Goal: Transaction & Acquisition: Purchase product/service

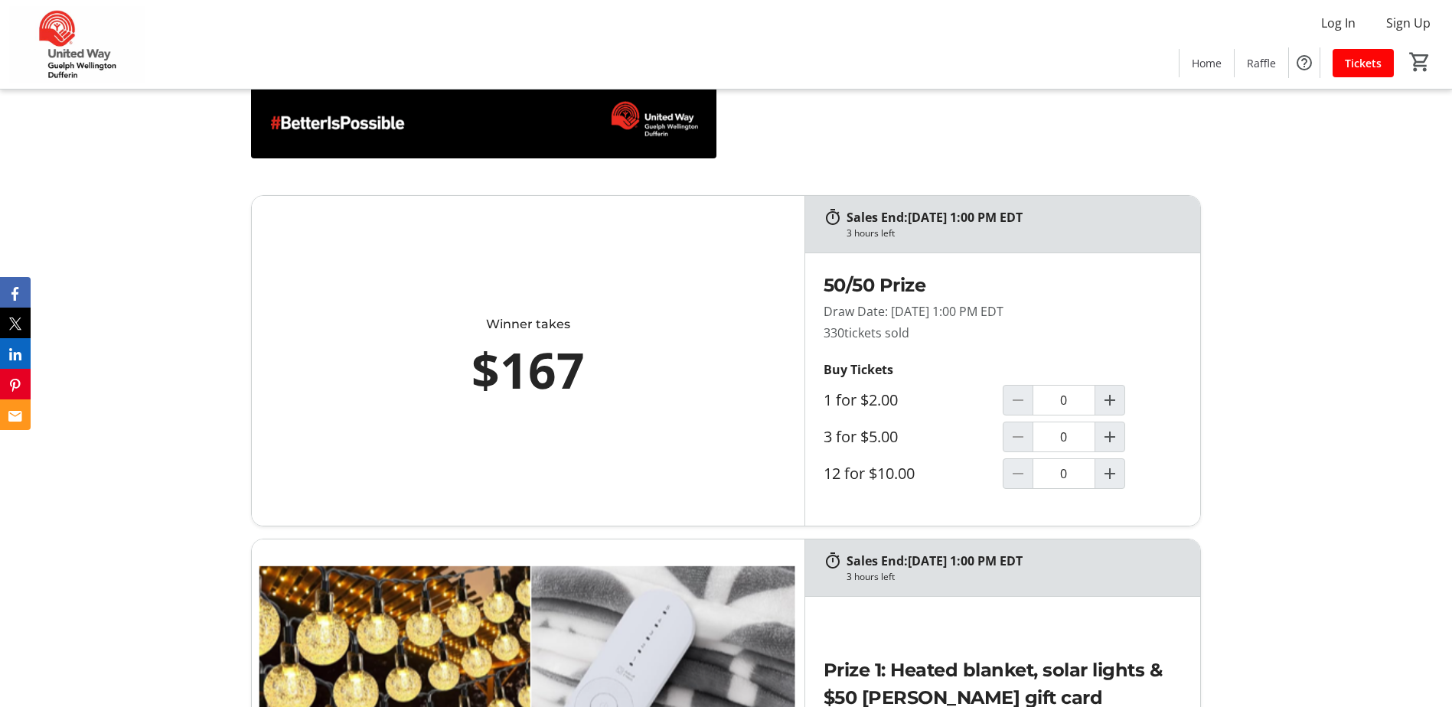
scroll to position [838, 0]
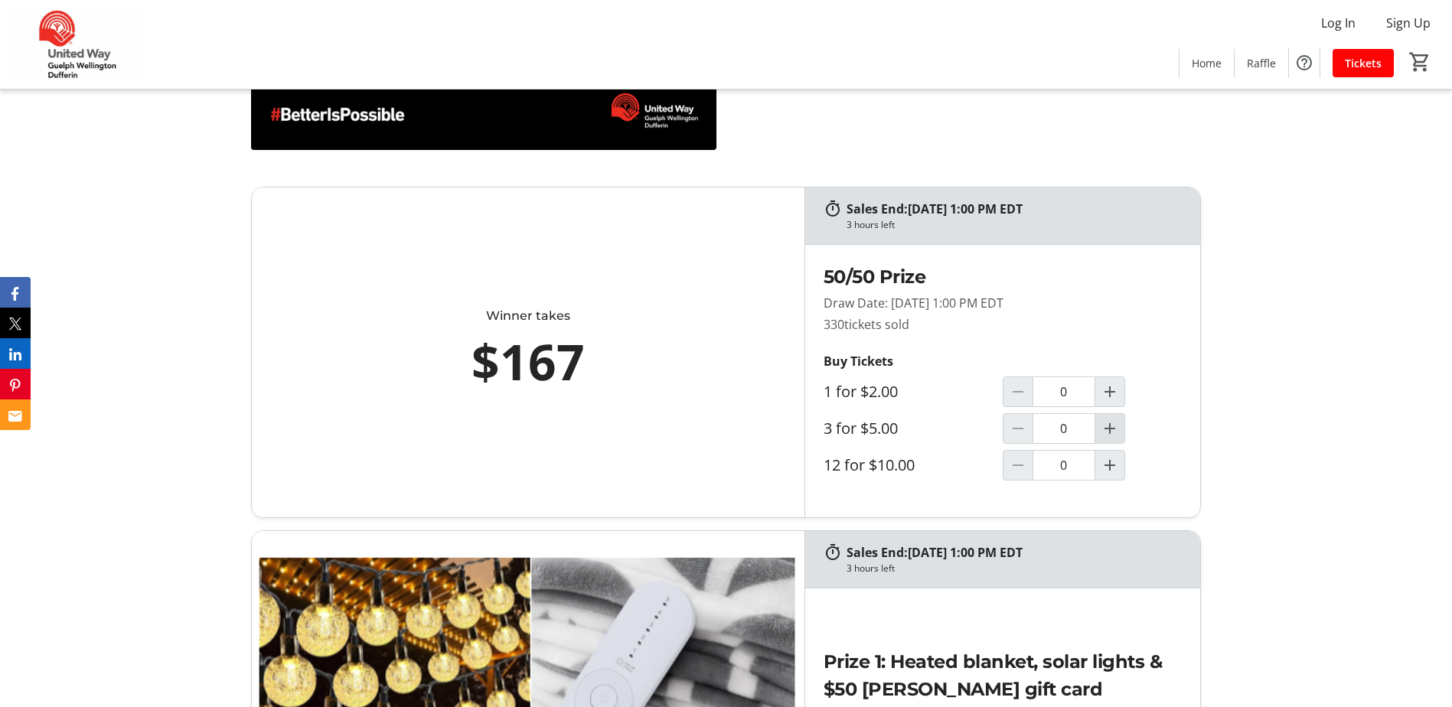
click at [1110, 430] on mat-icon "Increment by one" at bounding box center [1110, 429] width 18 height 18
type input "1"
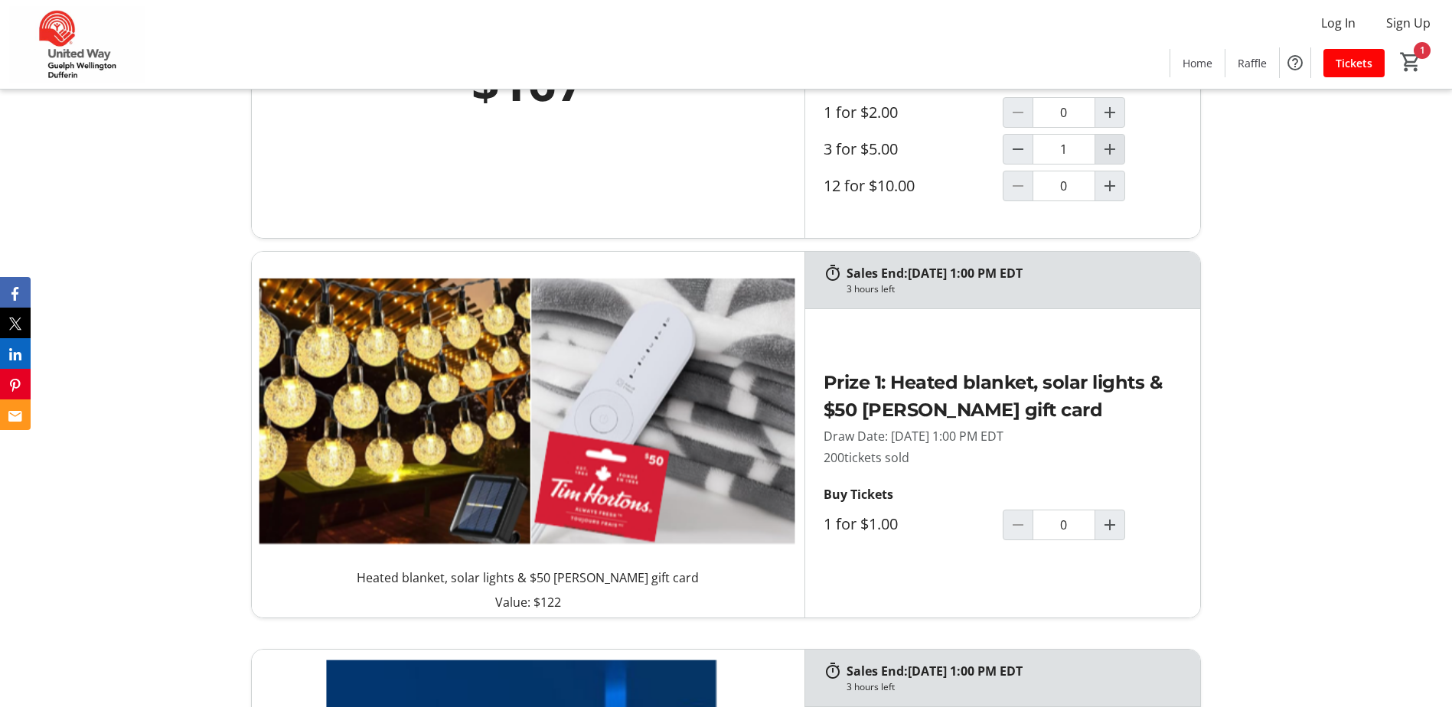
scroll to position [1144, 0]
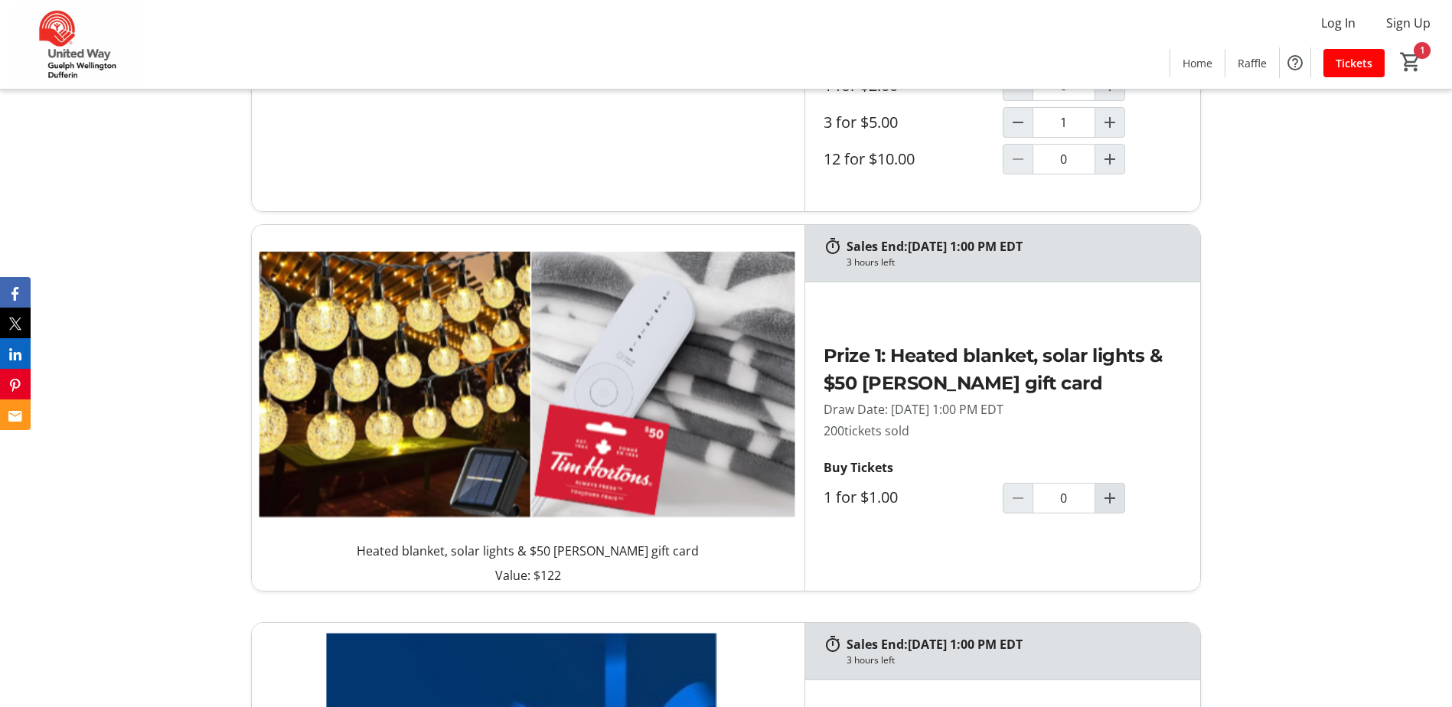
click at [1107, 496] on mat-icon "Increment by one" at bounding box center [1110, 498] width 18 height 18
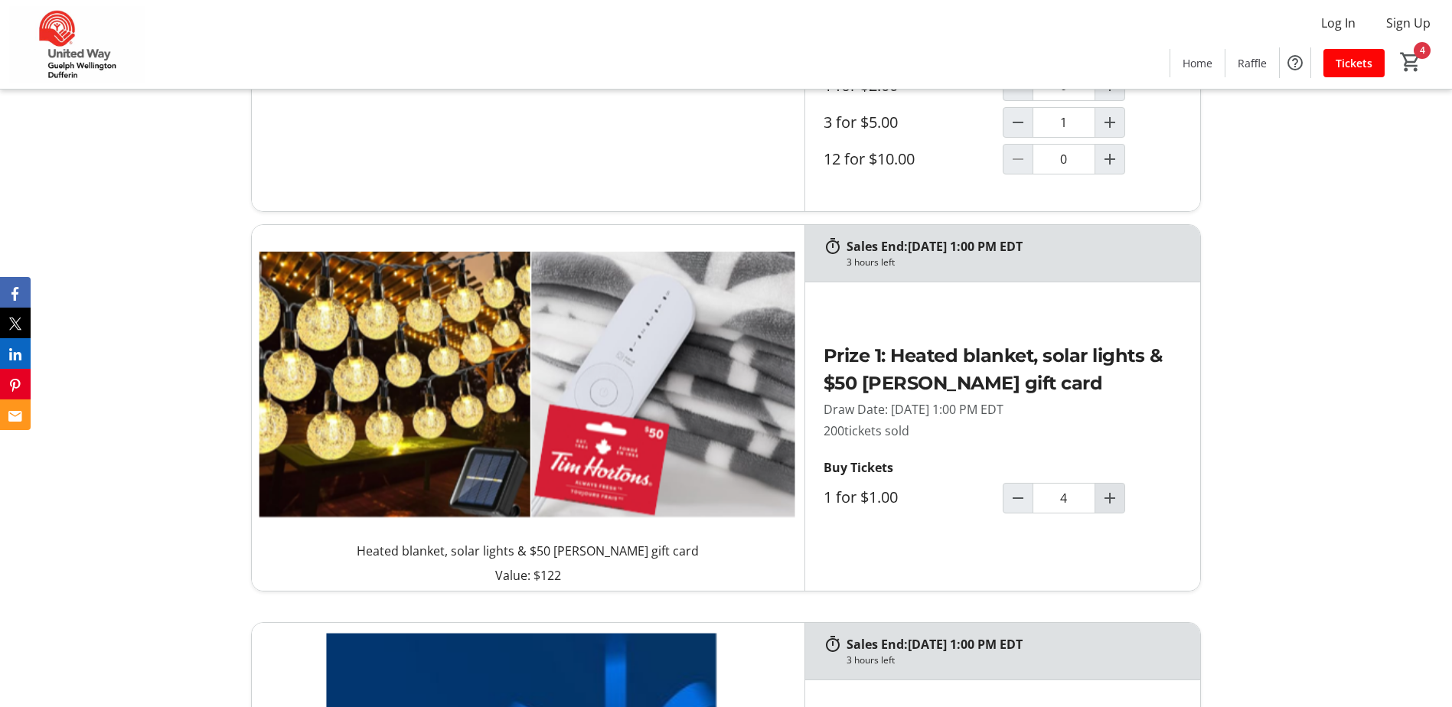
type input "5"
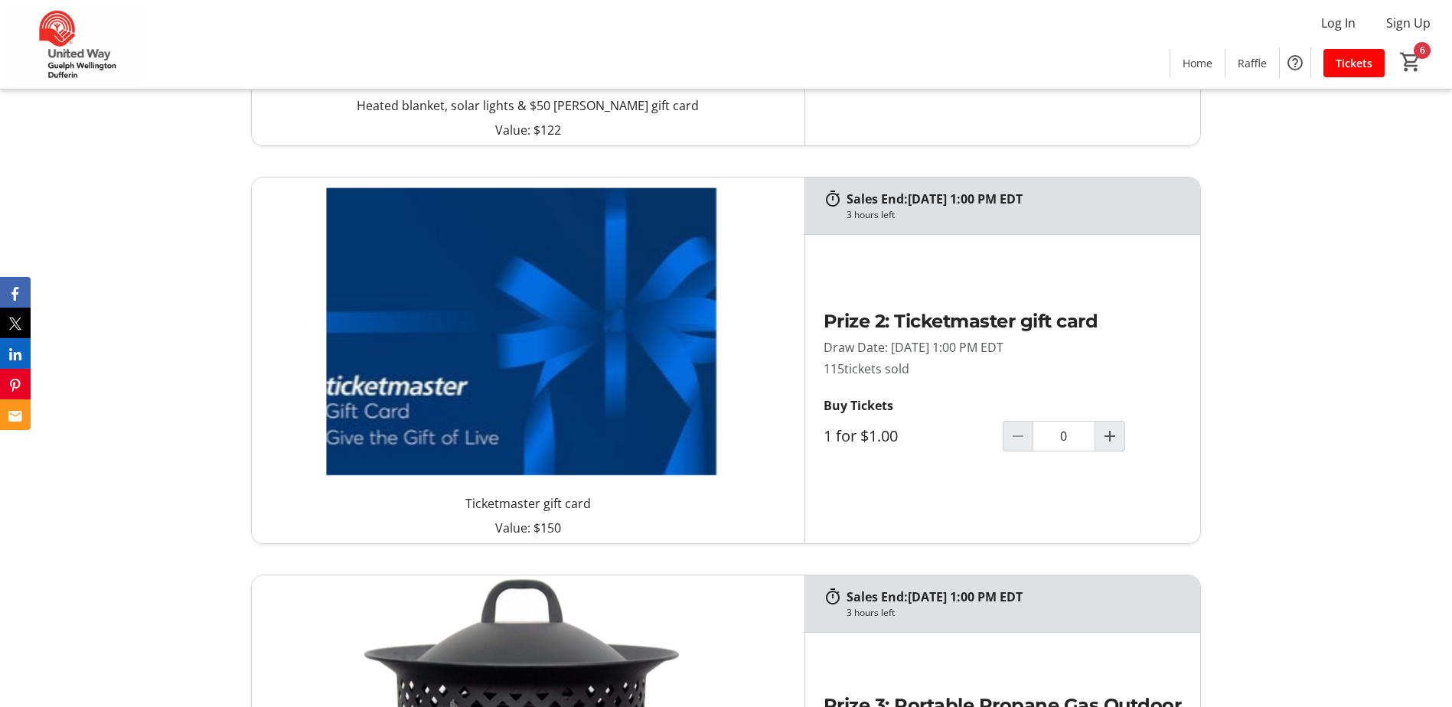
scroll to position [1603, 0]
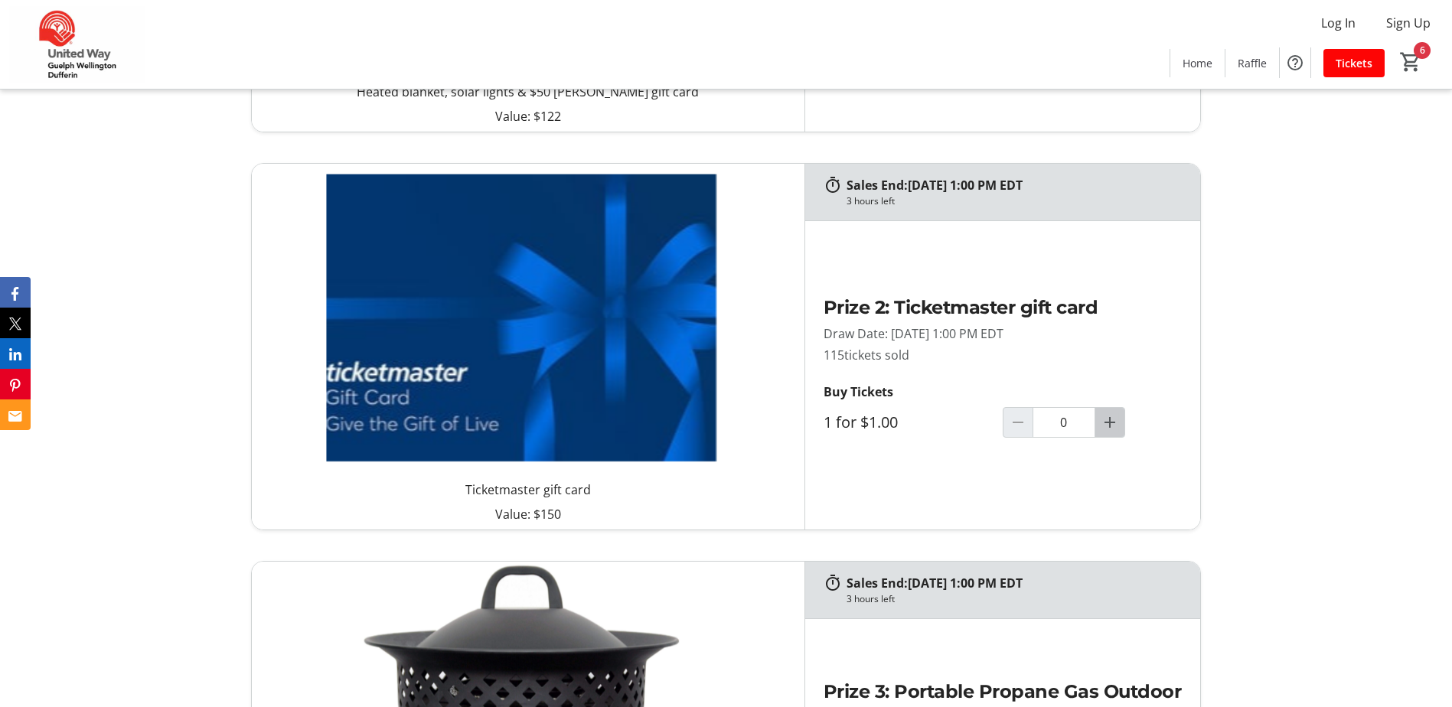
click at [1105, 426] on mat-icon "Increment by one" at bounding box center [1110, 422] width 18 height 18
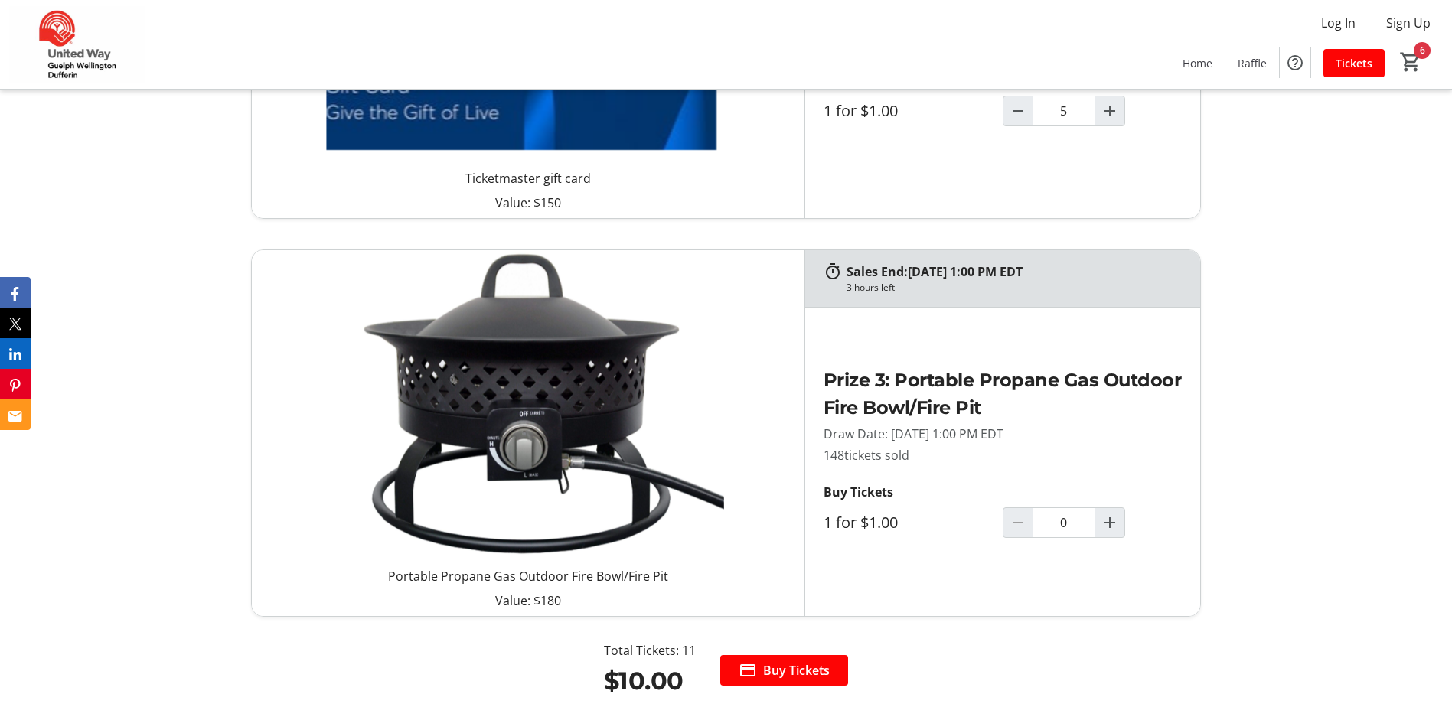
type input "5"
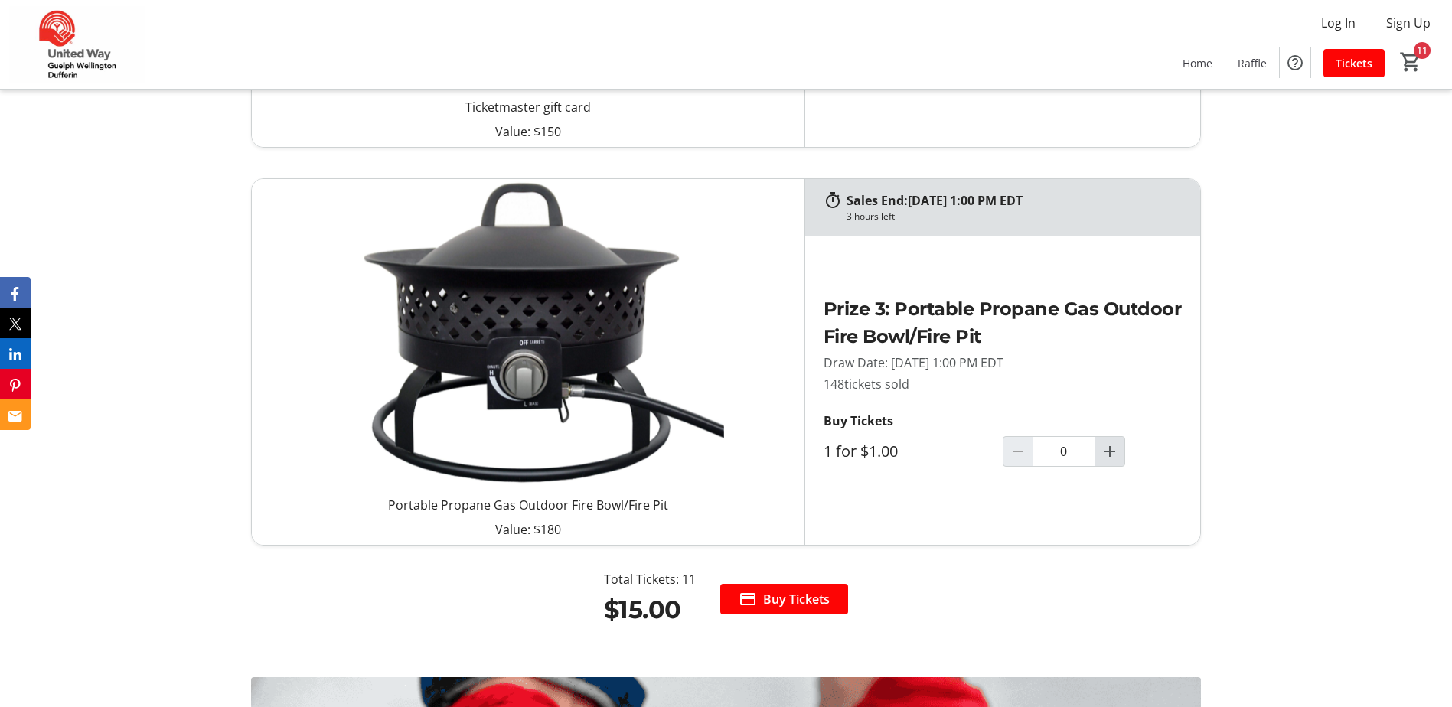
click at [1108, 456] on mat-icon "Increment by one" at bounding box center [1110, 452] width 18 height 18
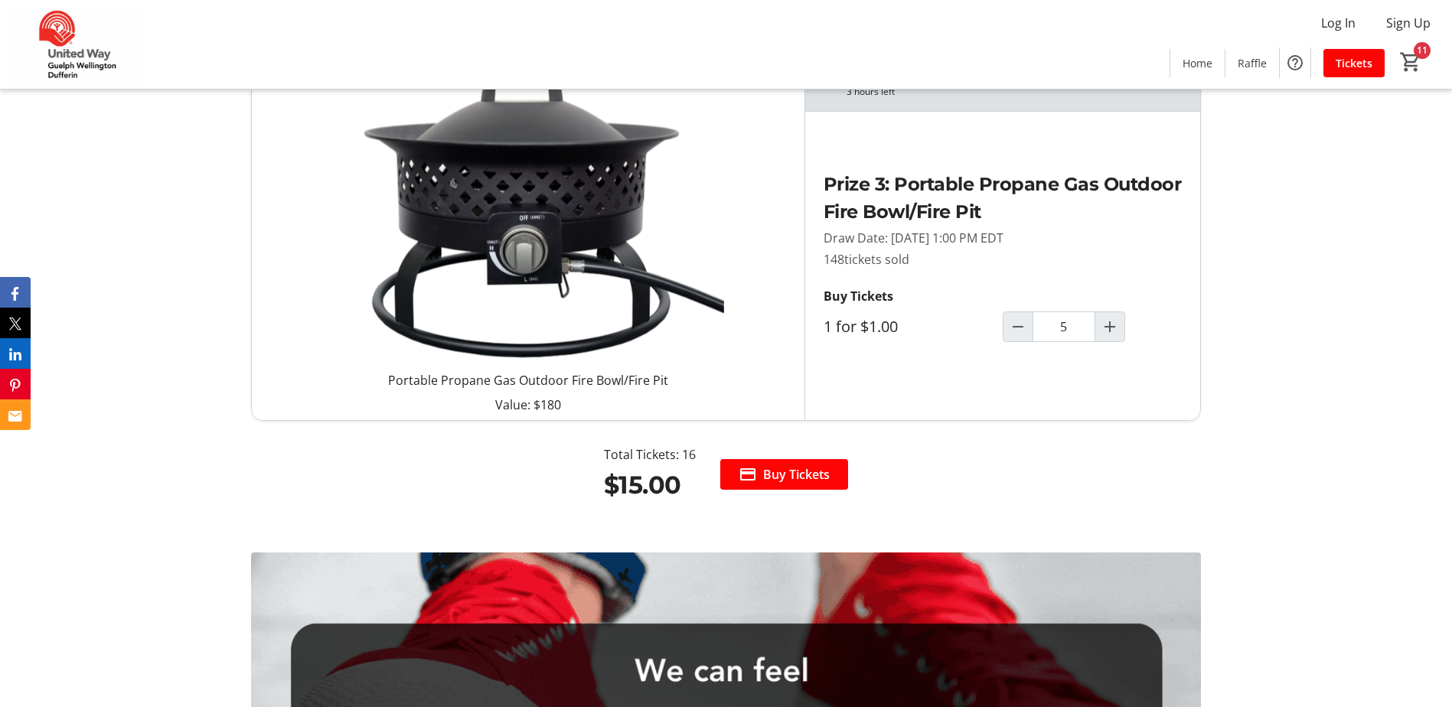
type input "5"
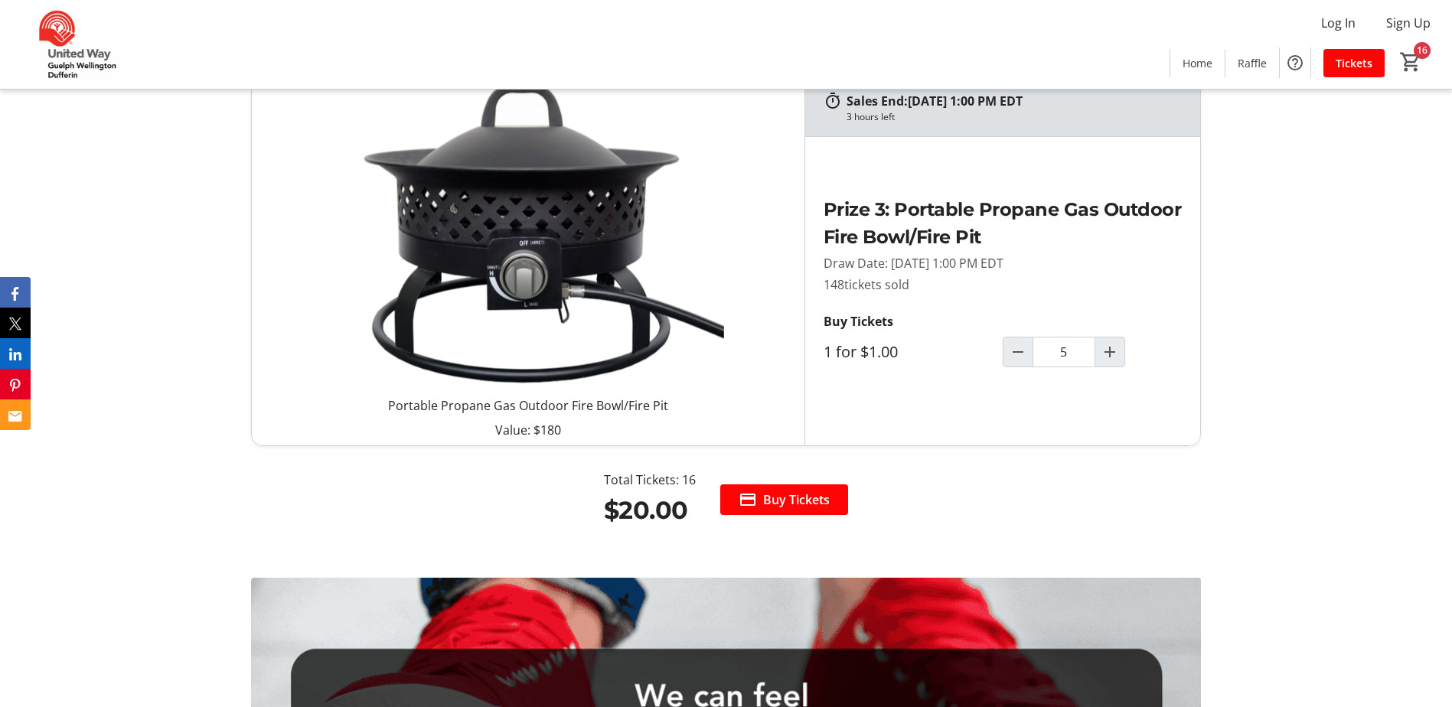
scroll to position [2062, 0]
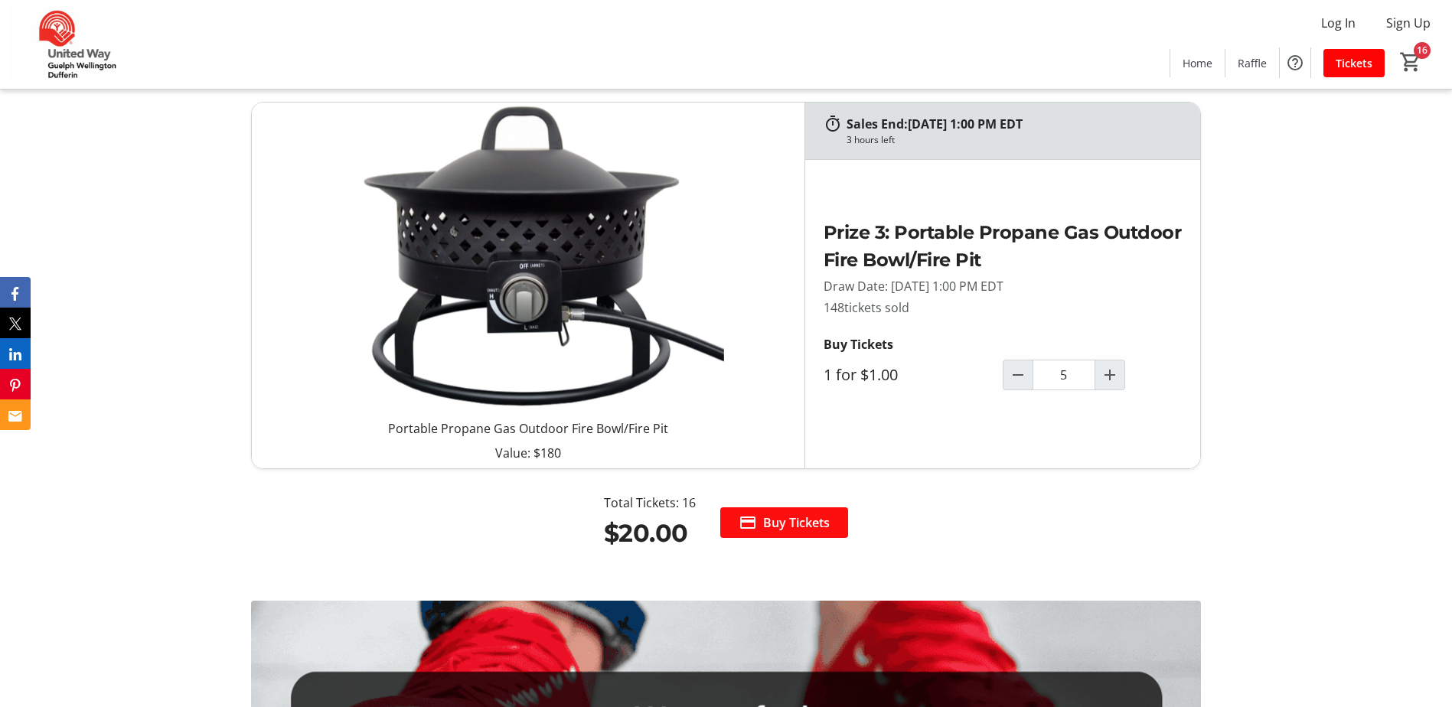
click at [766, 518] on span "Buy Tickets" at bounding box center [796, 523] width 67 height 18
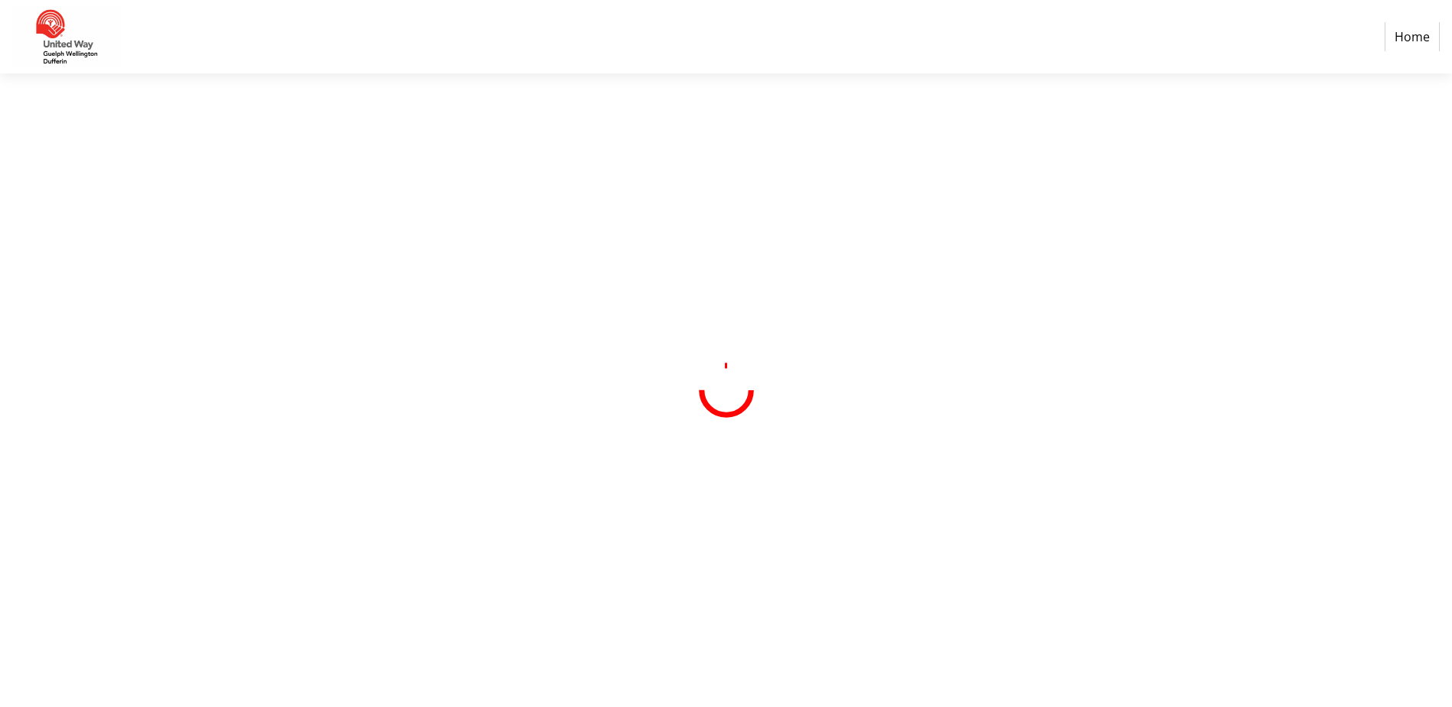
select select "CA"
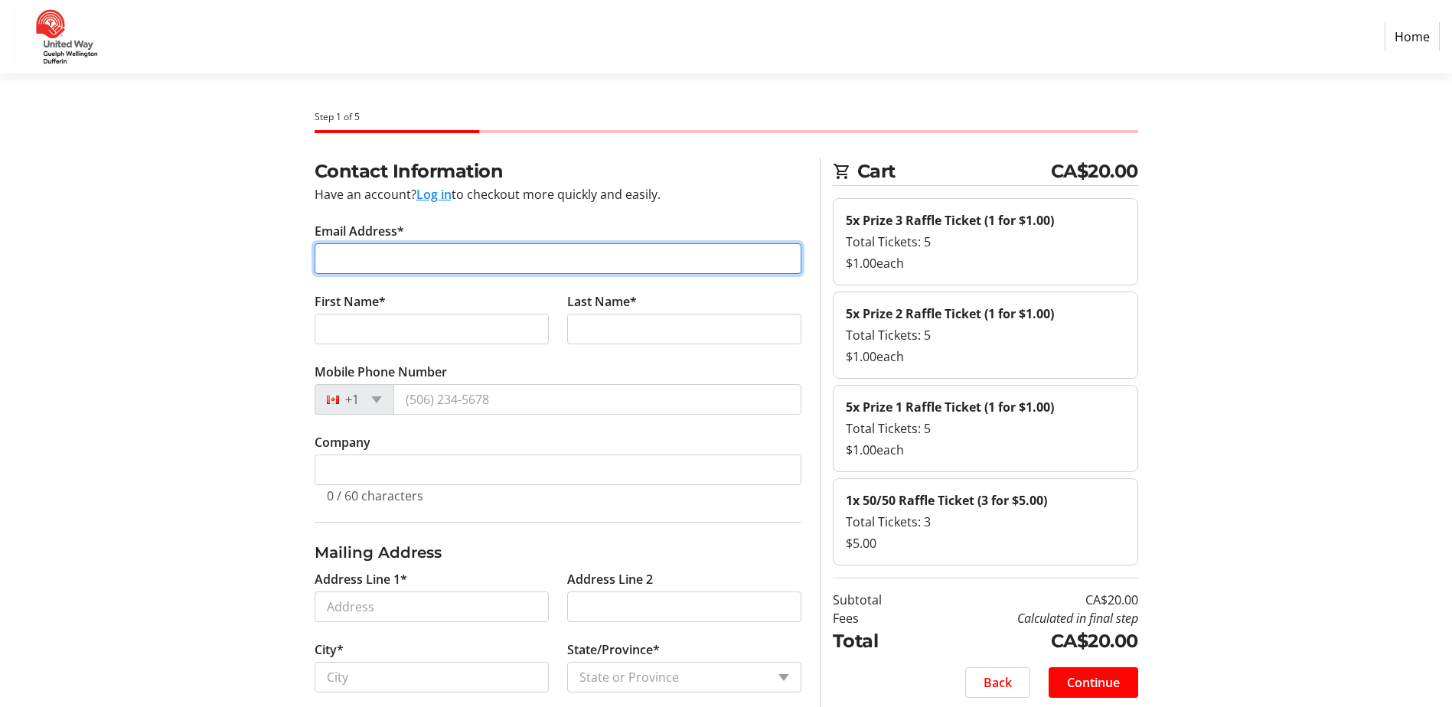
click at [443, 266] on input "Email Address*" at bounding box center [558, 258] width 487 height 31
type input "[PERSON_NAME][EMAIL_ADDRESS][DOMAIN_NAME]"
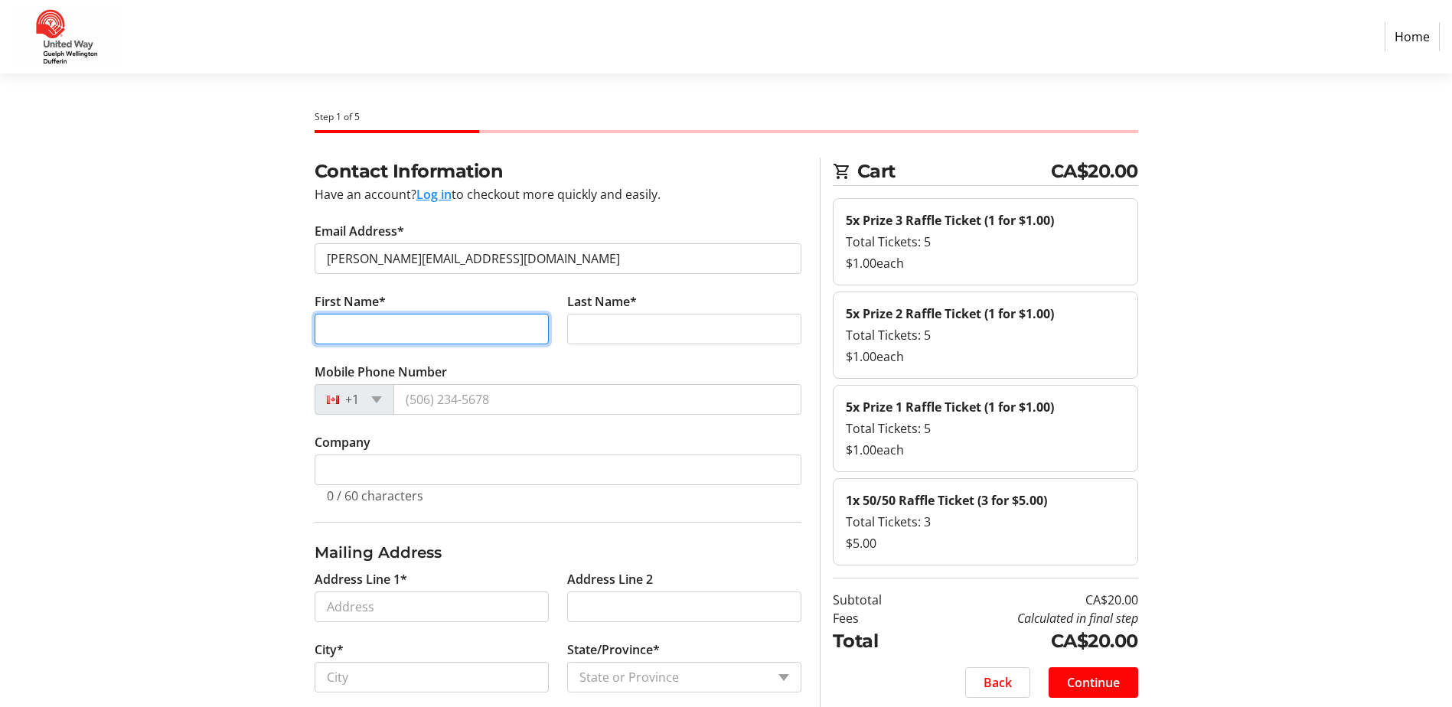
type input "[PERSON_NAME]"
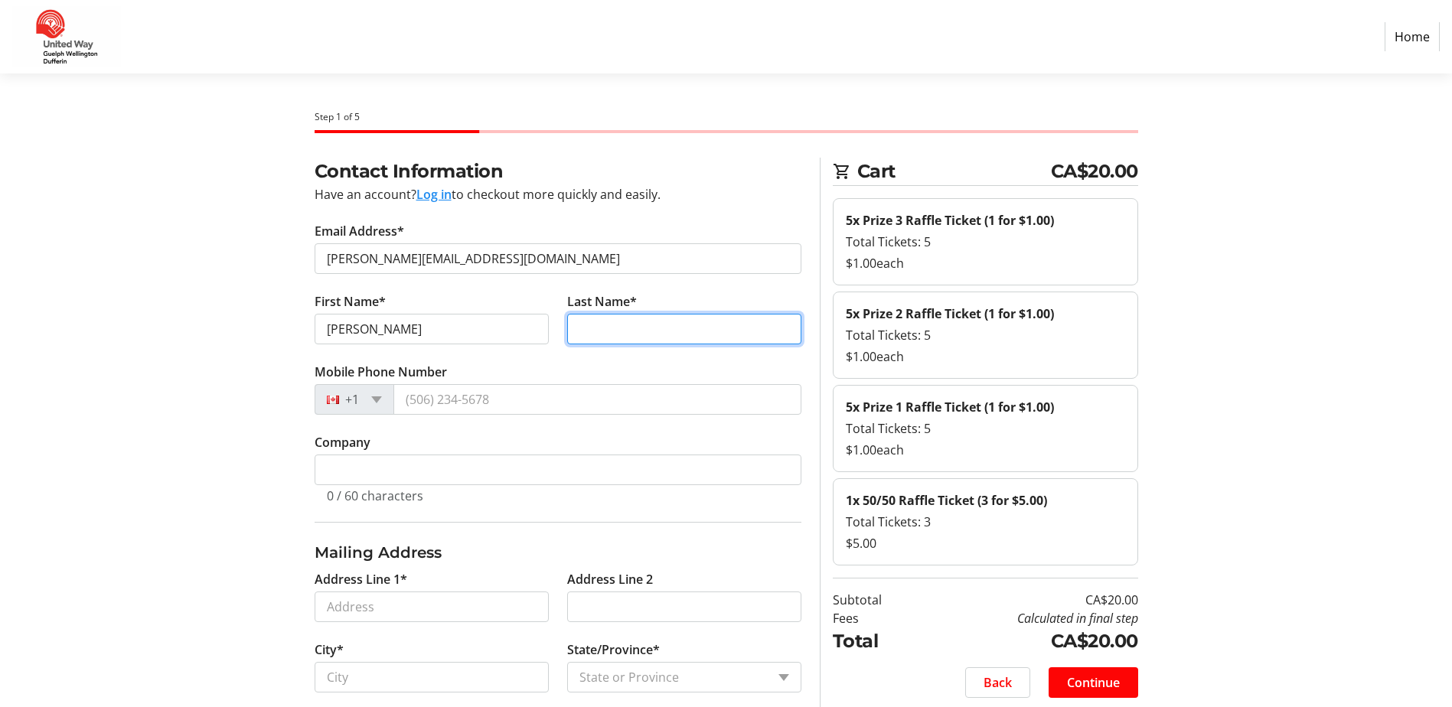
type input "[PERSON_NAME]"
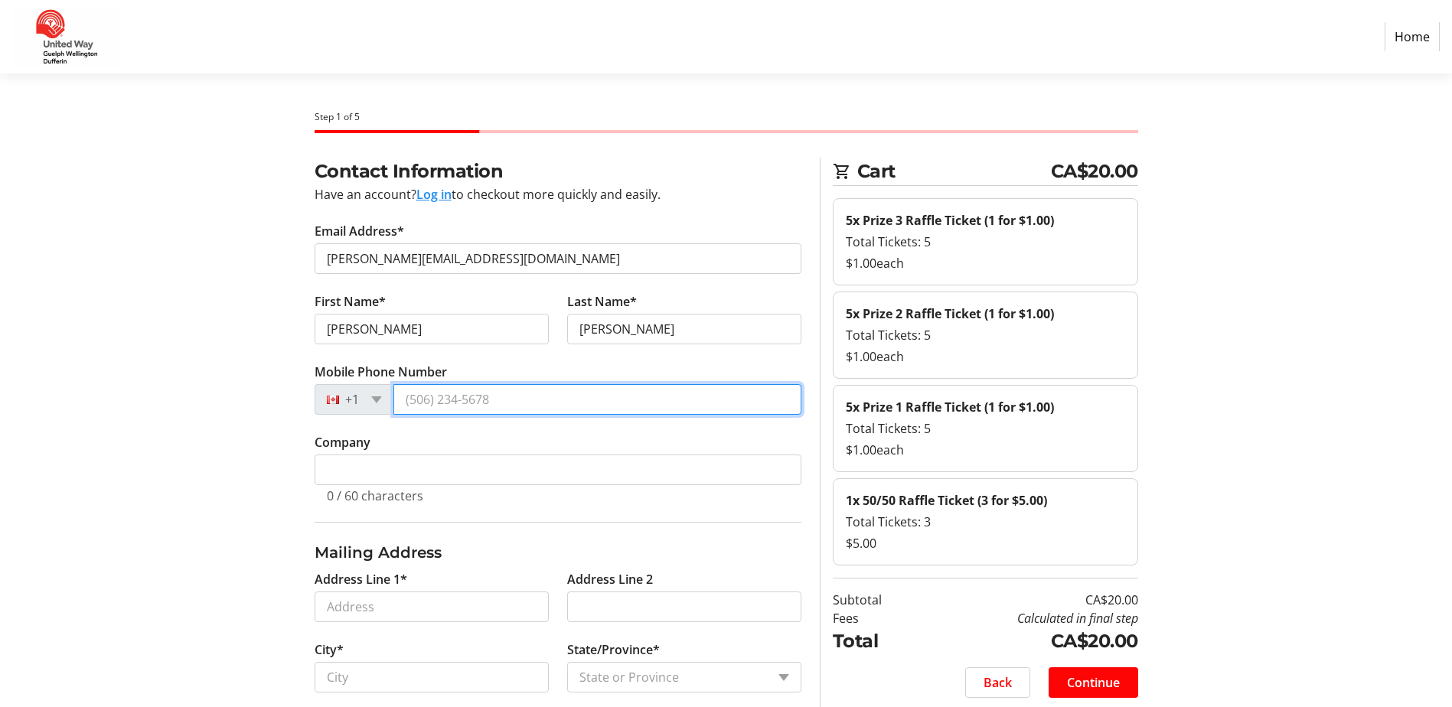
type input "[PHONE_NUMBER]"
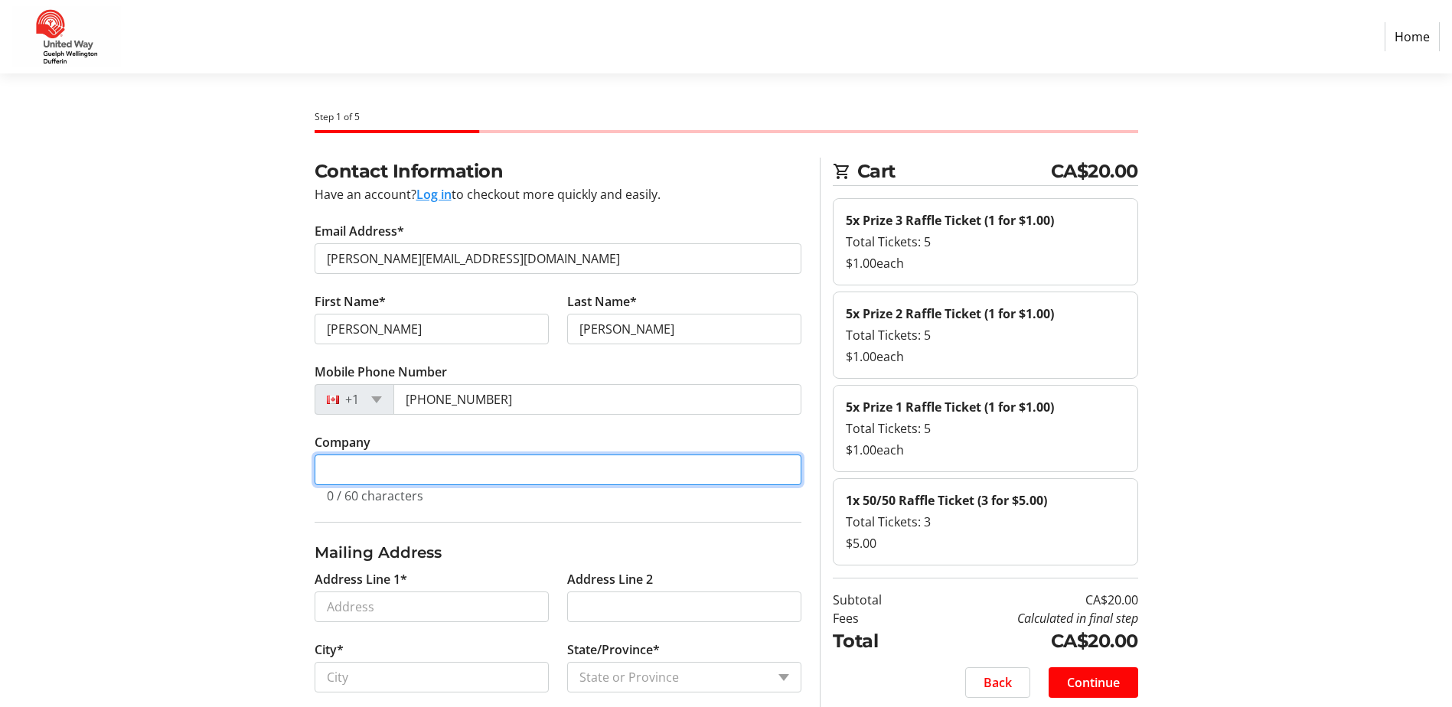
type input "County of [GEOGRAPHIC_DATA]"
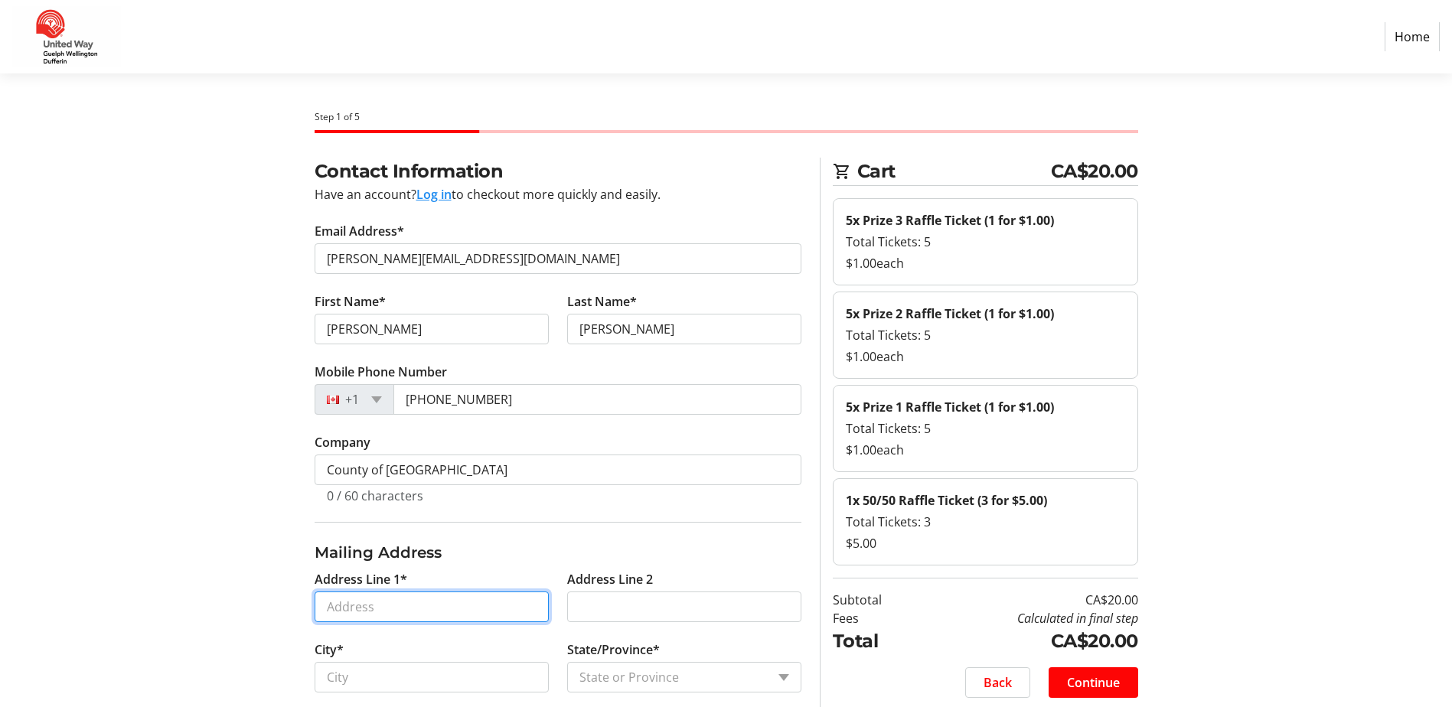
type input "[STREET_ADDRESS][PERSON_NAME]"
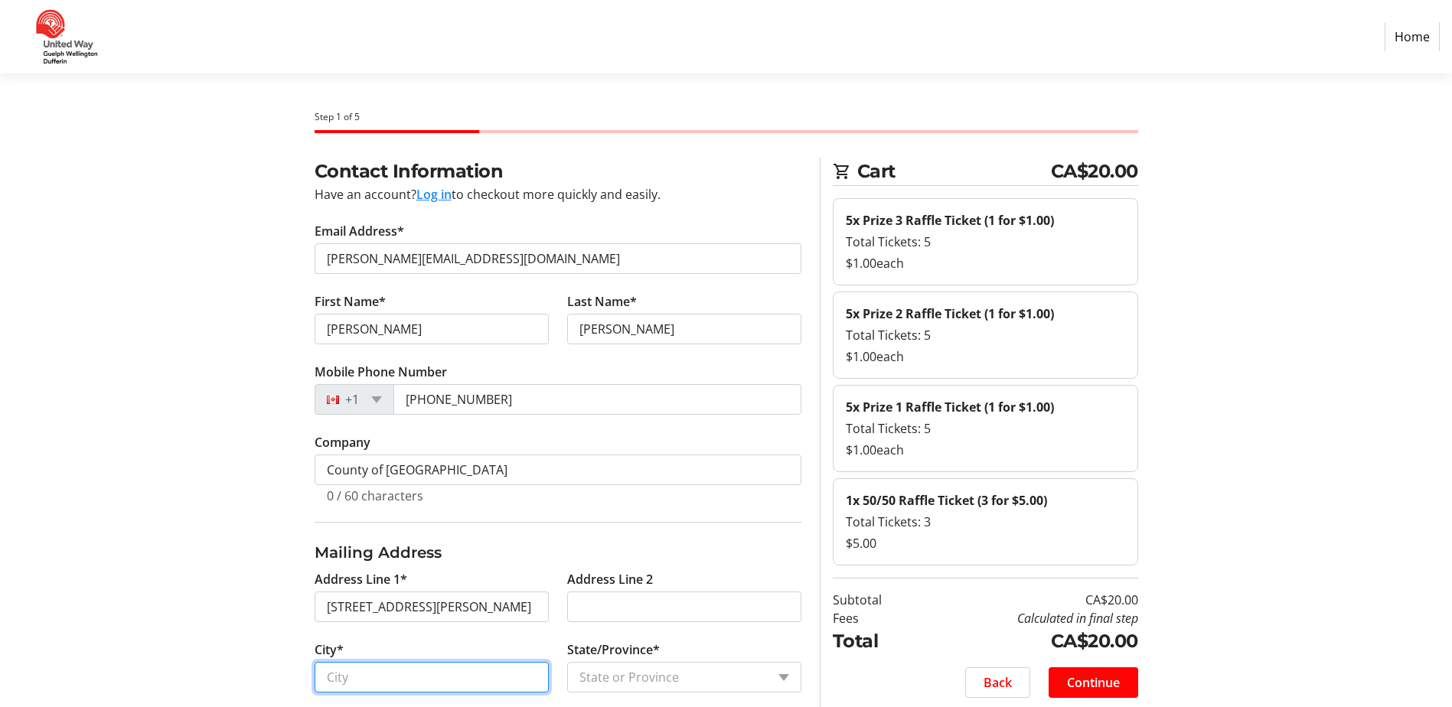
type input "Fergus"
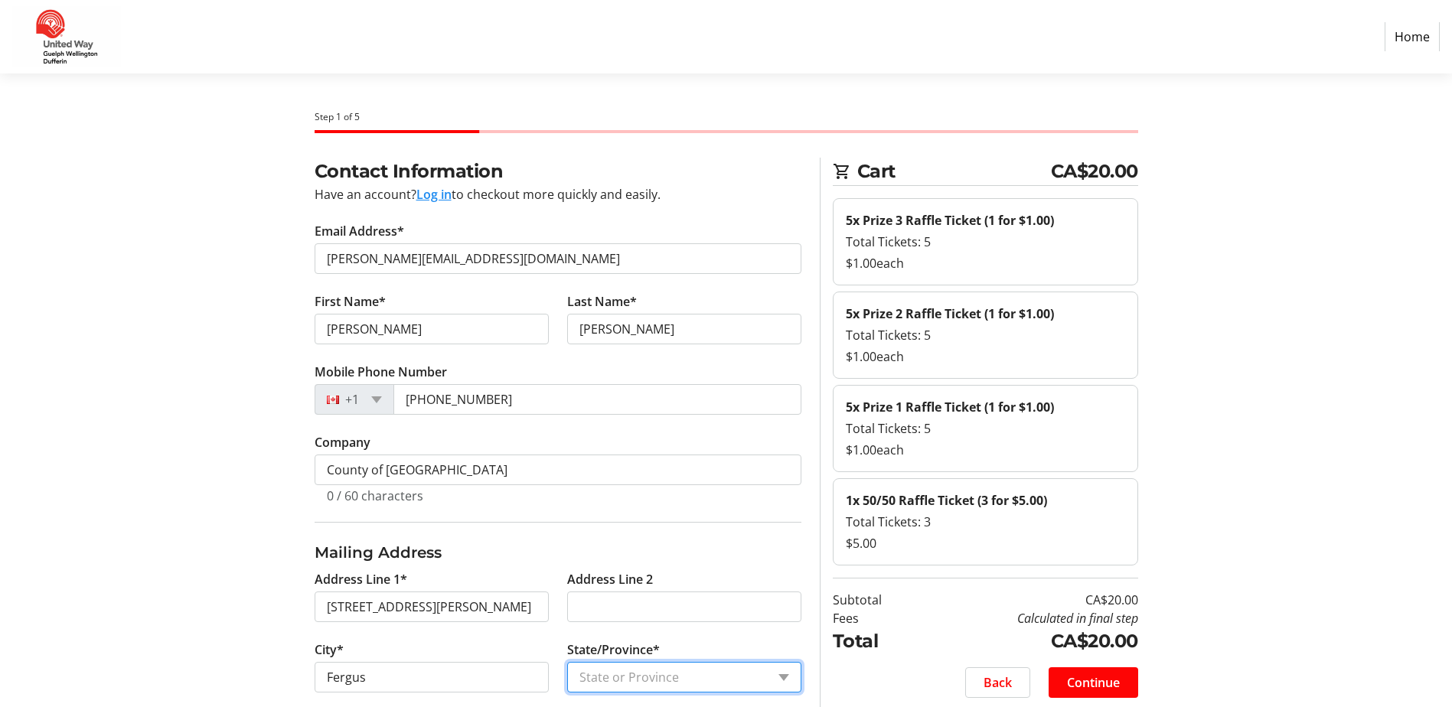
select select "ON"
type input "N1M 0A1"
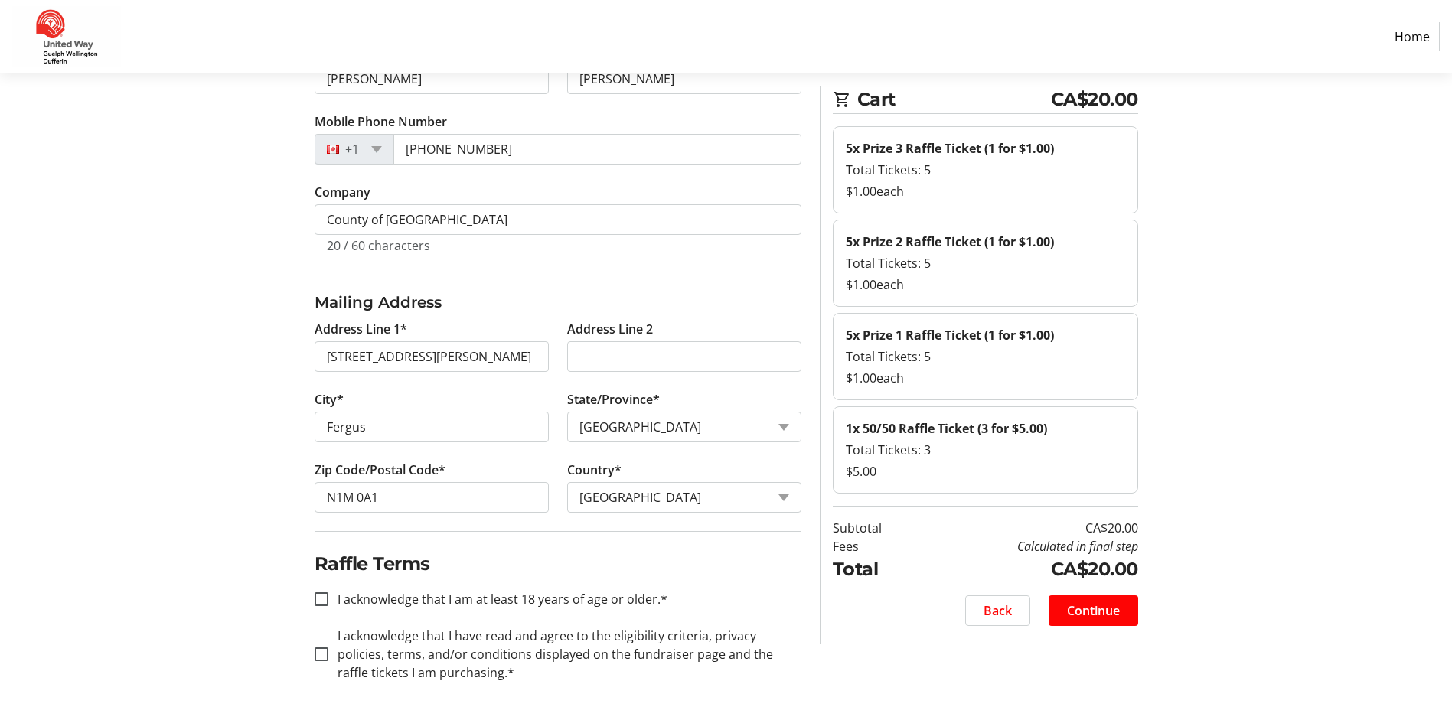
scroll to position [262, 0]
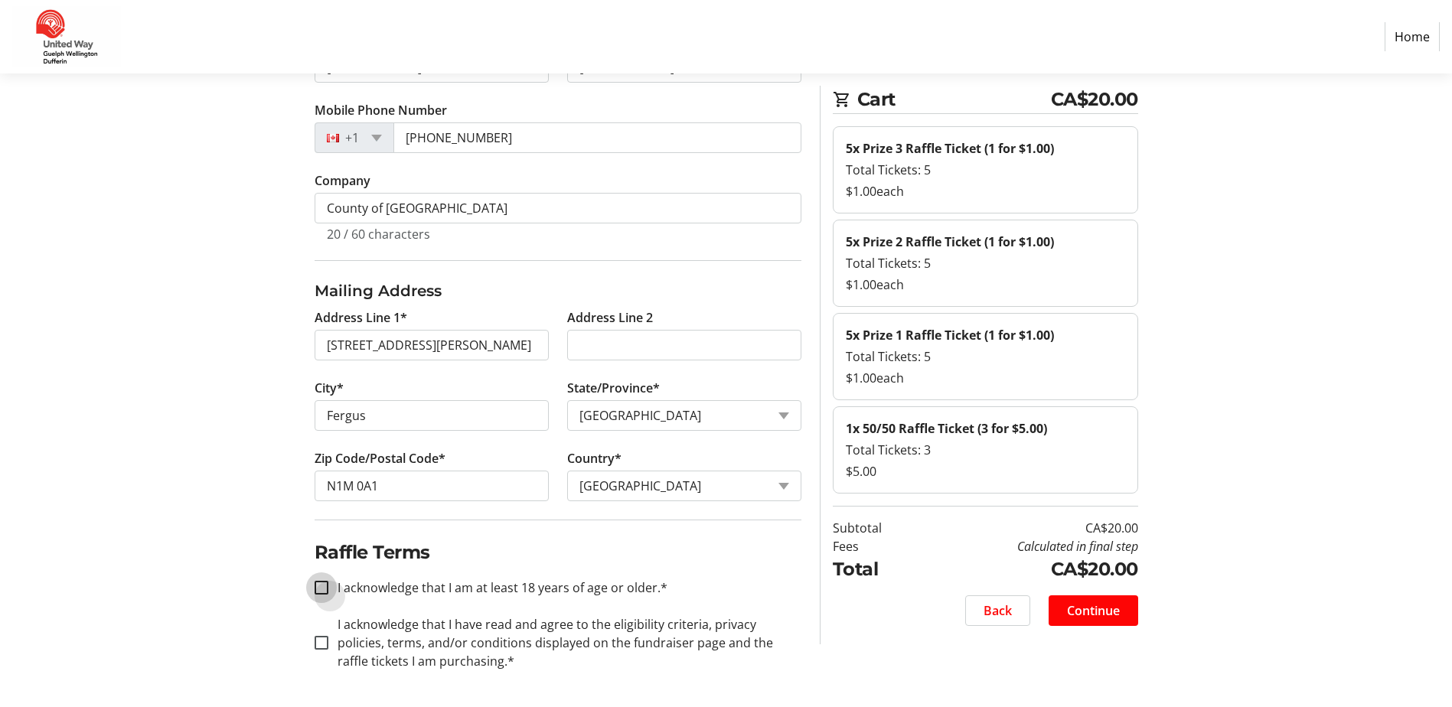
click at [324, 586] on input "I acknowledge that I am at least 18 years of age or older.*" at bounding box center [322, 588] width 14 height 14
checkbox input "true"
click at [330, 654] on div at bounding box center [321, 643] width 37 height 37
checkbox input "true"
click at [1102, 606] on span "Continue" at bounding box center [1093, 611] width 53 height 18
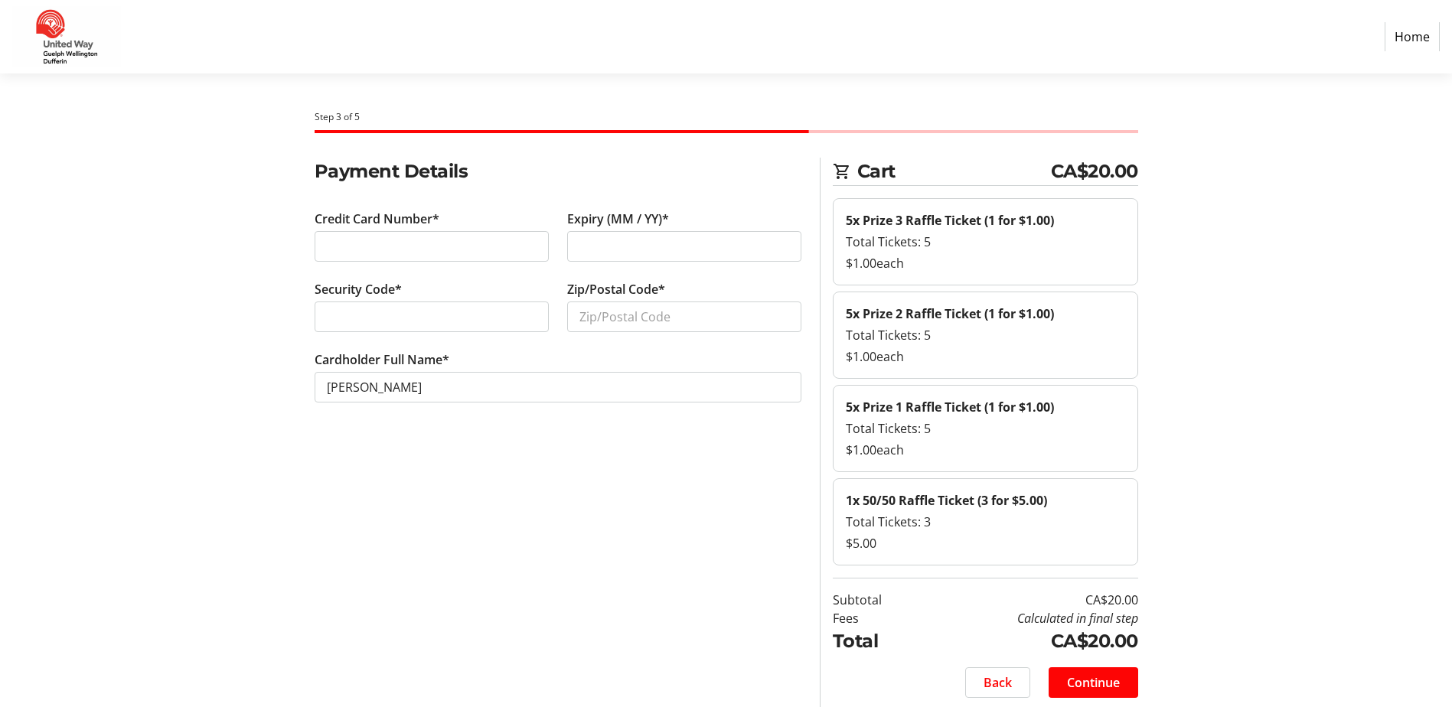
click at [448, 326] on div at bounding box center [432, 317] width 234 height 31
click at [580, 309] on input "Zip/Postal Code*" at bounding box center [684, 317] width 234 height 31
type input "N1M0E5"
click at [635, 478] on div "Payment Details Credit Card Number* Expiry (MM / YY)* Security Code* Zip/Postal…" at bounding box center [557, 437] width 505 height 559
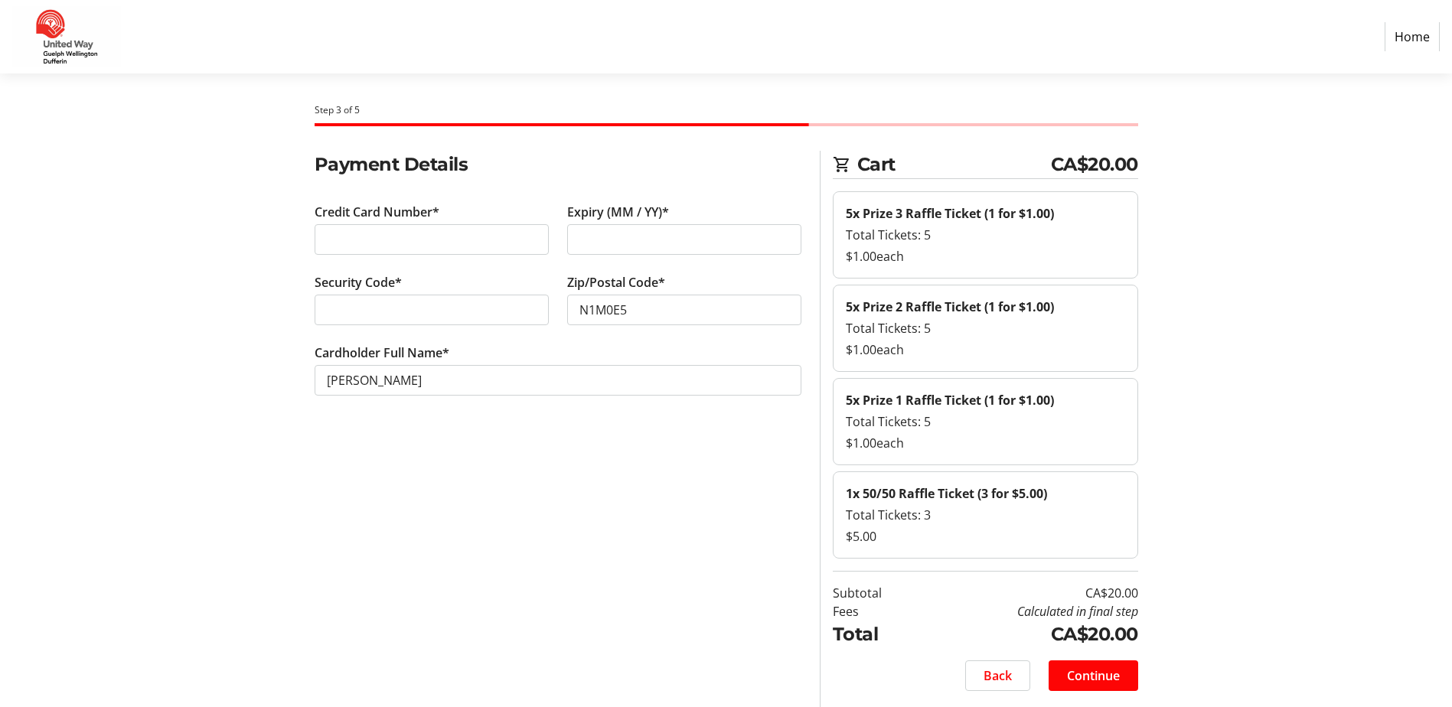
scroll to position [9, 0]
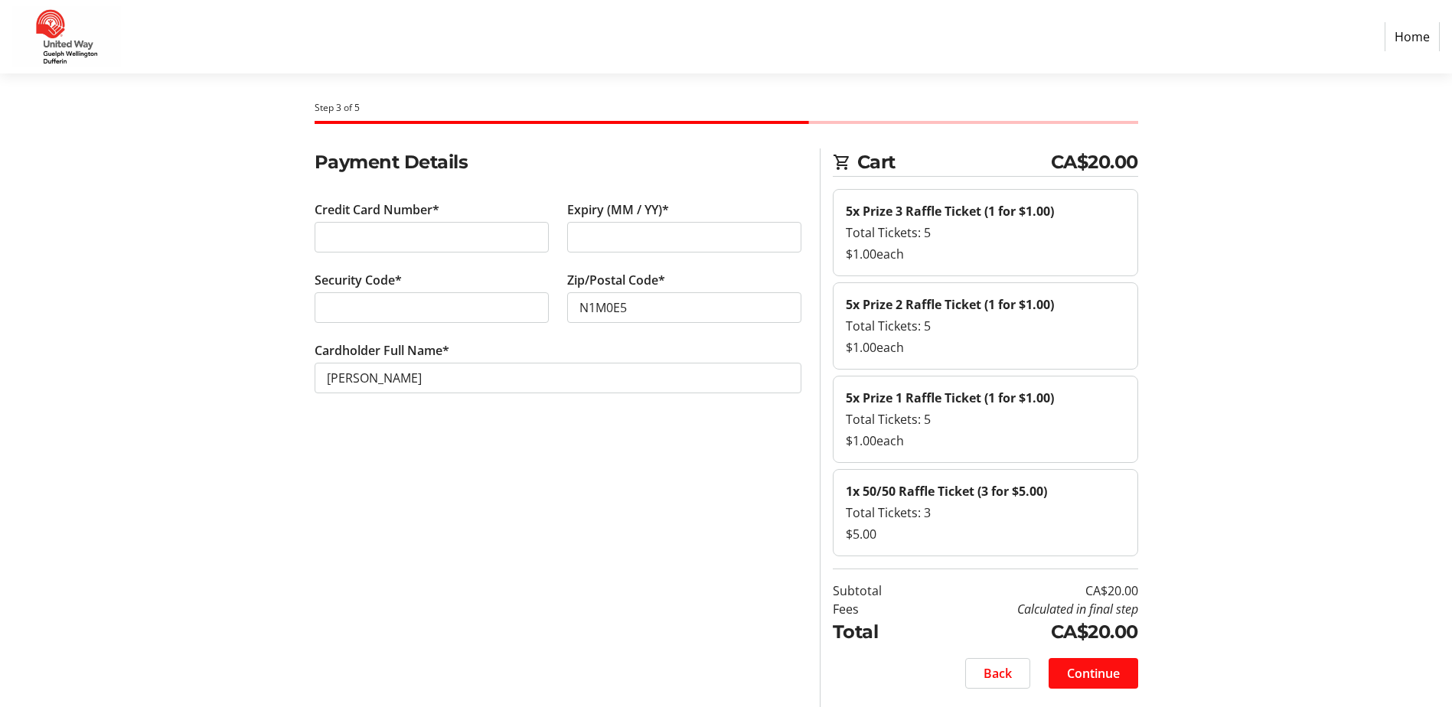
click at [1092, 667] on span "Continue" at bounding box center [1093, 674] width 53 height 18
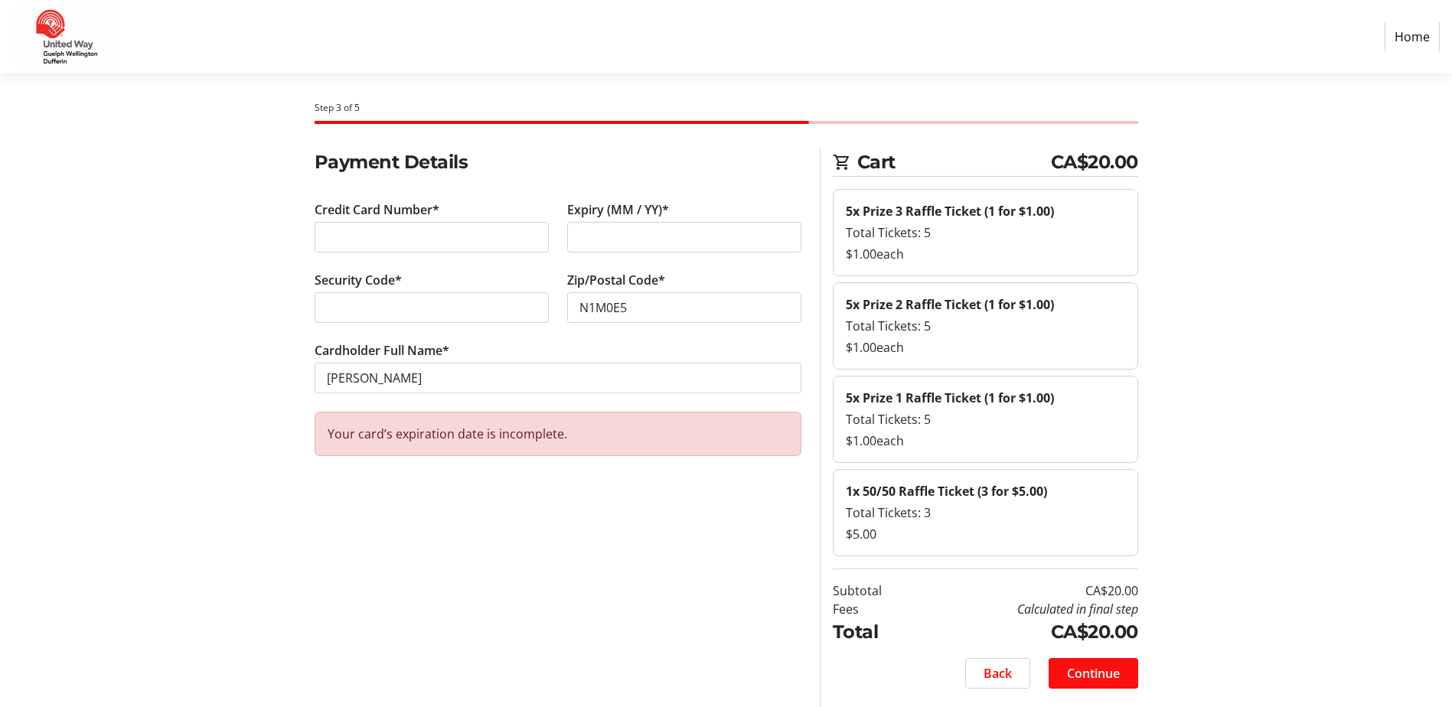
click at [1087, 663] on span at bounding box center [1094, 673] width 90 height 37
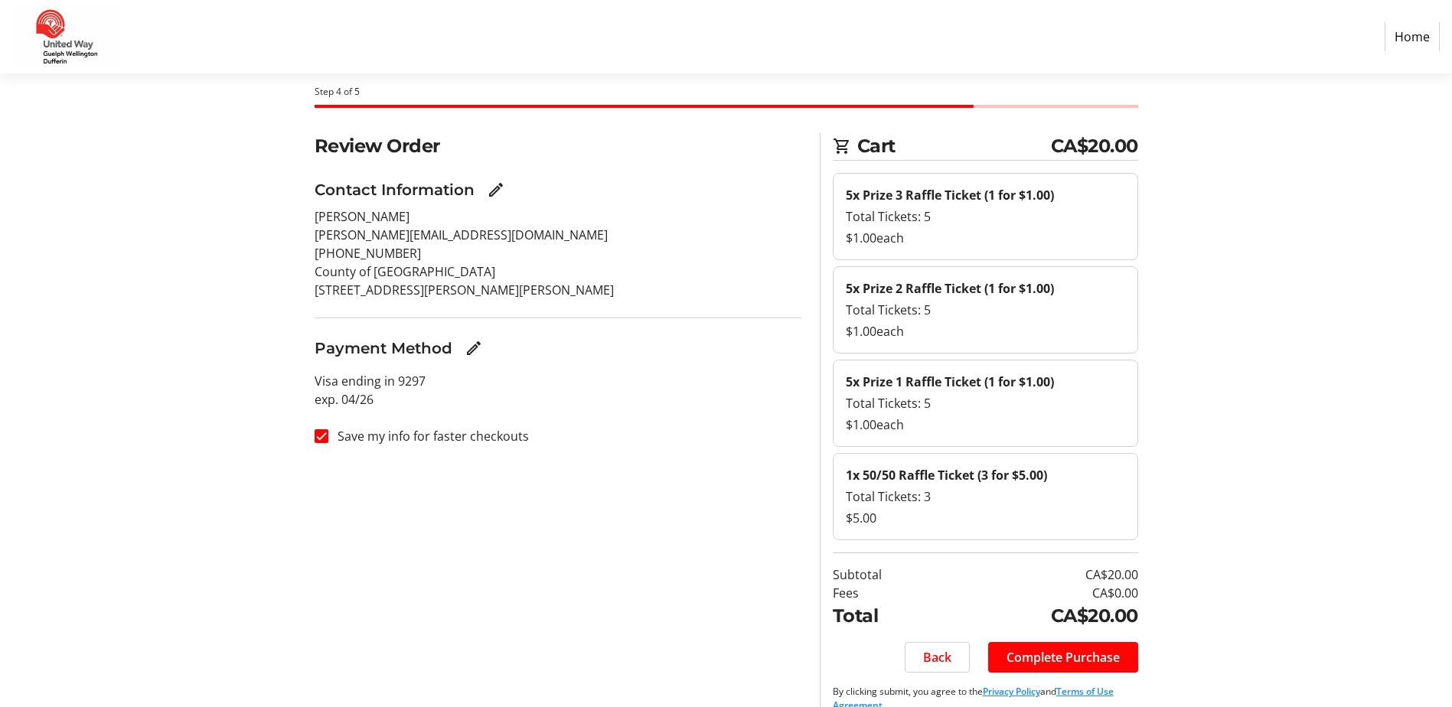
scroll to position [49, 0]
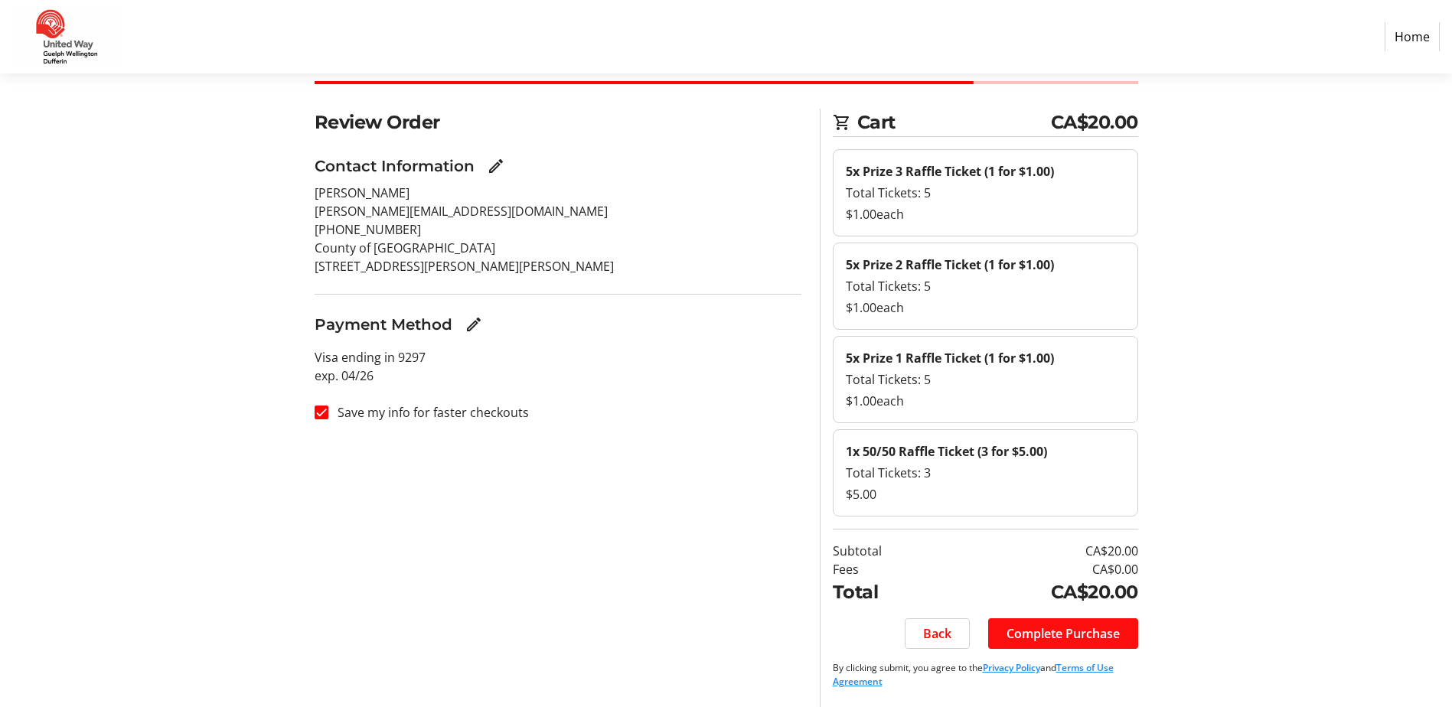
click at [1069, 620] on span at bounding box center [1063, 634] width 150 height 37
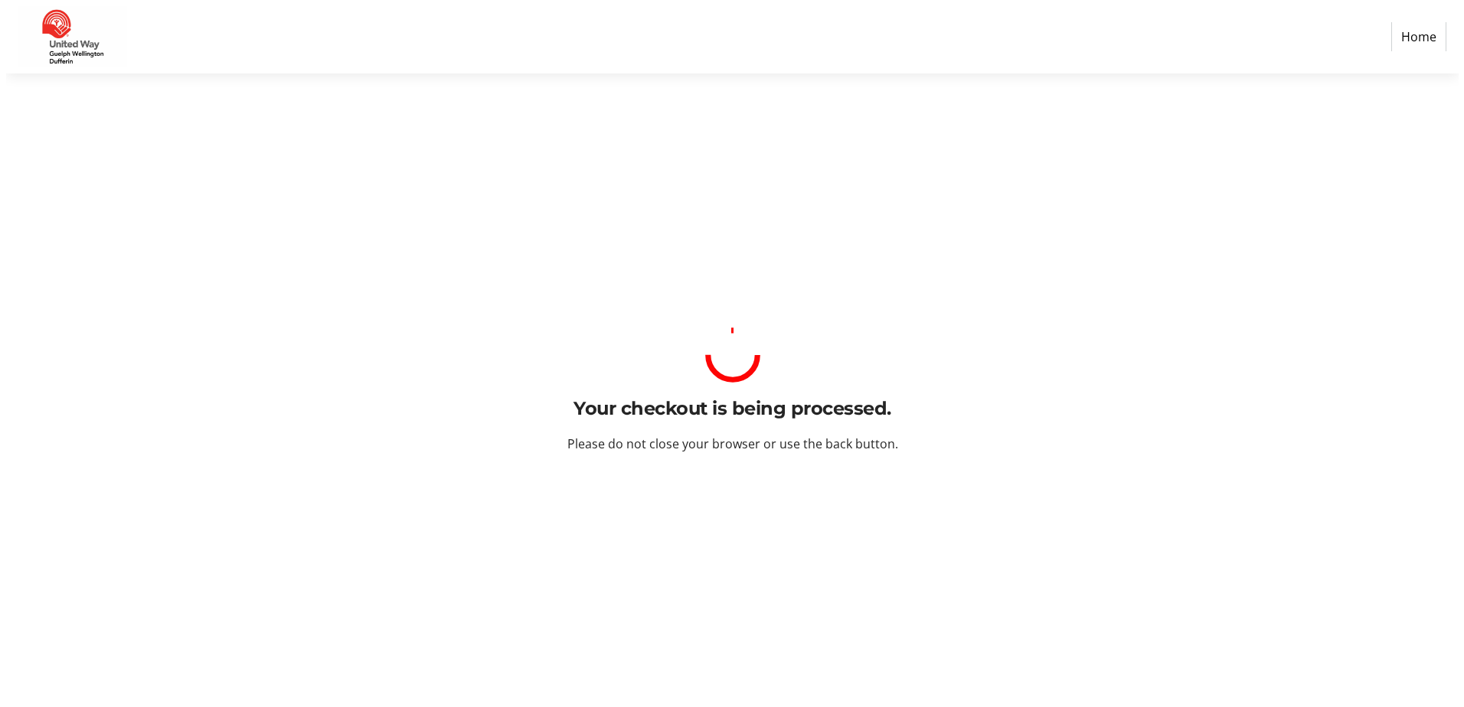
scroll to position [0, 0]
